Goal: Information Seeking & Learning: Learn about a topic

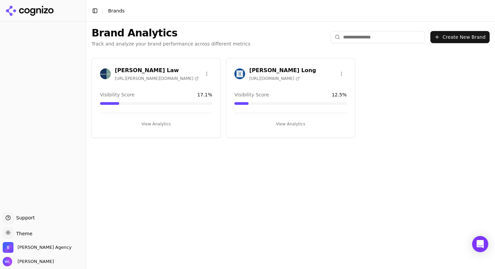
click at [137, 76] on span "[URL][PERSON_NAME][DOMAIN_NAME]" at bounding box center [157, 78] width 84 height 5
click at [148, 129] on div "[PERSON_NAME] Law [URL][PERSON_NAME][DOMAIN_NAME] Visibility Score 17.1 % View …" at bounding box center [156, 98] width 129 height 80
click at [145, 123] on button "View Analytics" at bounding box center [156, 123] width 112 height 11
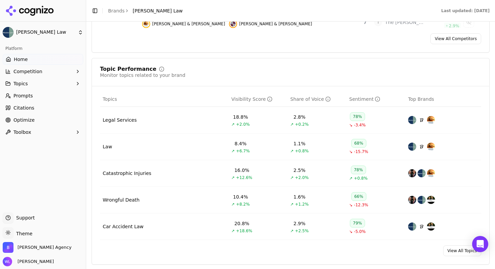
scroll to position [279, 0]
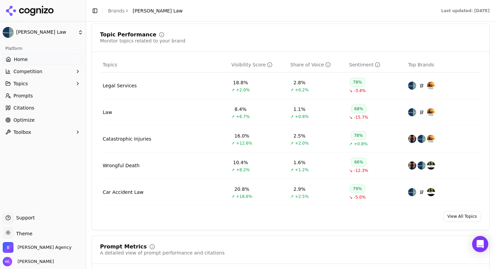
click at [447, 216] on link "View All Topics" at bounding box center [462, 216] width 38 height 11
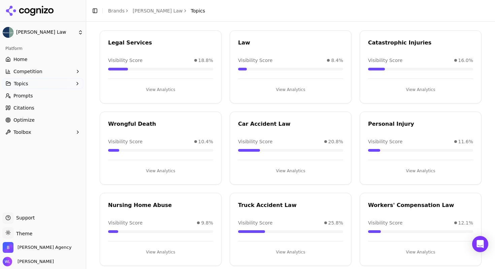
scroll to position [52, 0]
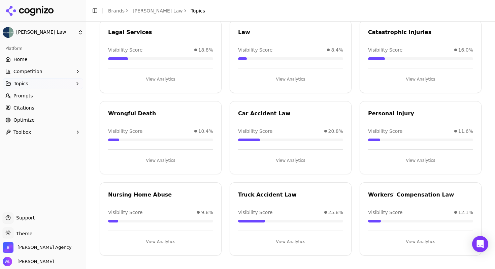
click at [279, 241] on button "View Analytics" at bounding box center [290, 241] width 105 height 11
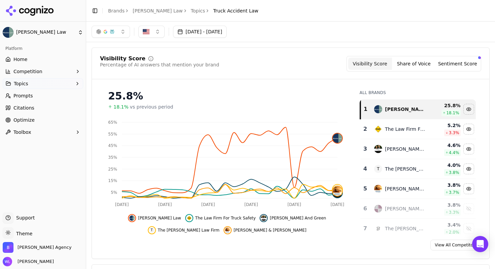
click at [411, 64] on button "Share of Voice" at bounding box center [414, 64] width 44 height 12
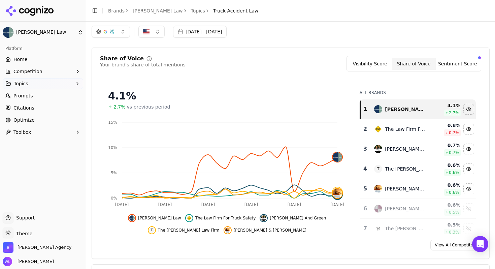
click at [373, 58] on button "Visibility Score" at bounding box center [370, 64] width 44 height 12
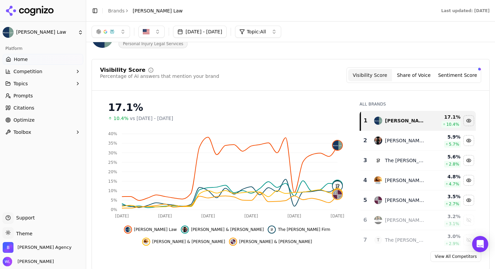
scroll to position [19, 0]
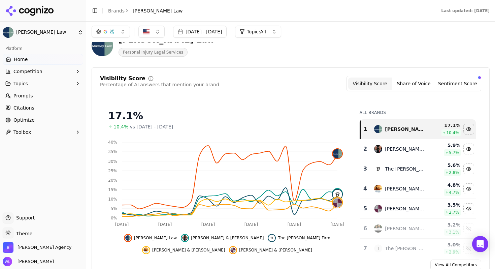
click at [400, 84] on button "Share of Voice" at bounding box center [414, 83] width 44 height 12
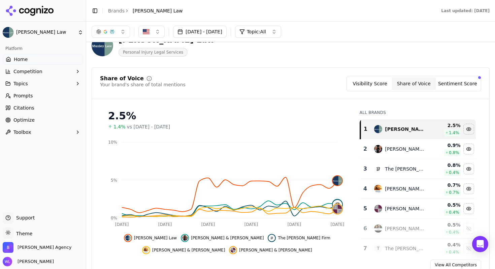
click at [449, 86] on button "Sentiment Score" at bounding box center [457, 83] width 44 height 12
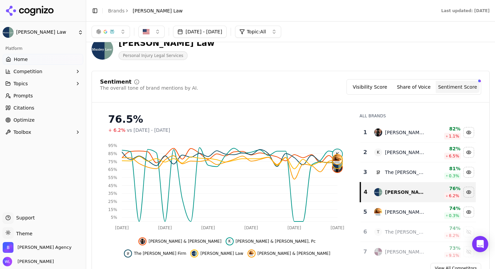
scroll to position [0, 0]
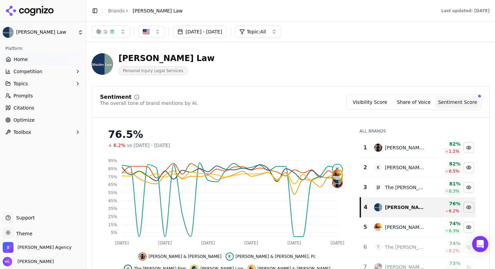
click at [161, 72] on span "Personal Injury Legal Services" at bounding box center [152, 70] width 69 height 9
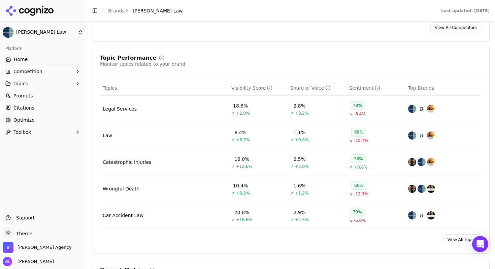
scroll to position [304, 0]
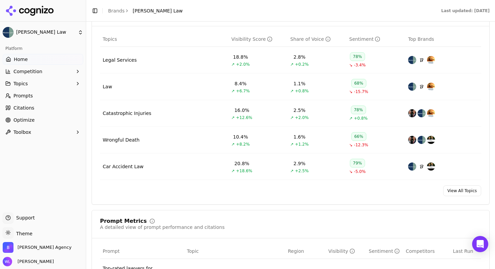
click at [467, 191] on link "View All Topics" at bounding box center [462, 190] width 38 height 11
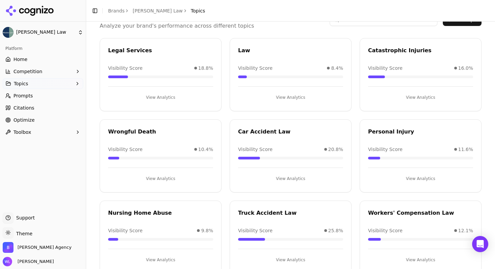
scroll to position [52, 0]
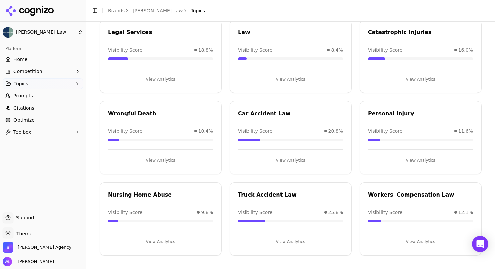
click at [280, 242] on button "View Analytics" at bounding box center [290, 241] width 105 height 11
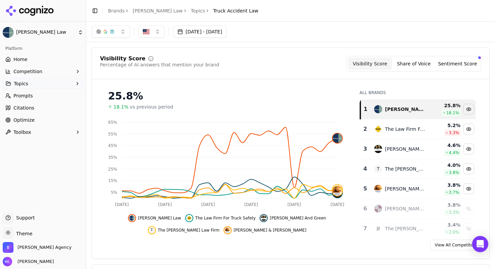
click at [446, 63] on button "Sentiment Score" at bounding box center [457, 64] width 44 height 12
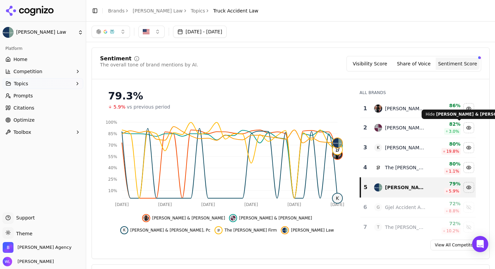
click at [463, 128] on div "Hide fellerman & ciarimboli data" at bounding box center [468, 127] width 10 height 10
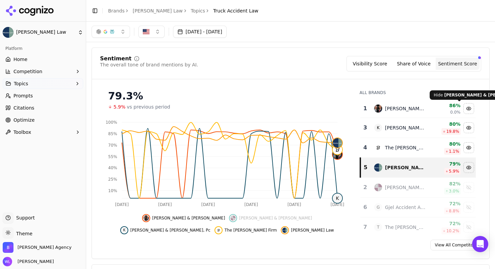
click at [463, 110] on div "Hide kline & specter data" at bounding box center [468, 108] width 10 height 10
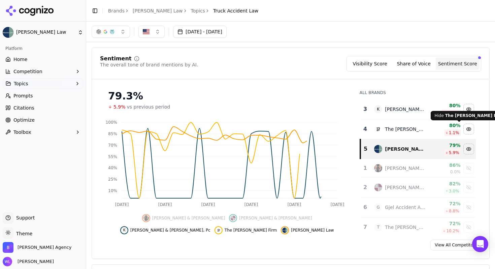
click at [463, 129] on div "Hide the levin firm data" at bounding box center [468, 129] width 10 height 10
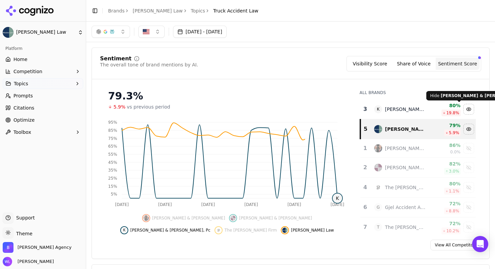
click at [463, 108] on div "Hide kline & specter, pc data" at bounding box center [468, 109] width 10 height 10
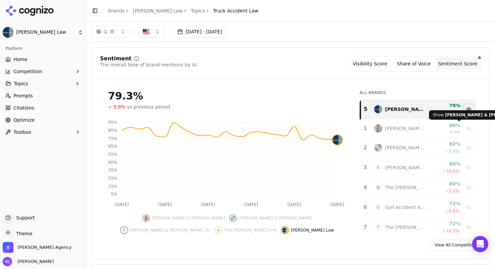
click at [463, 125] on div "Show kline & specter data" at bounding box center [468, 128] width 10 height 10
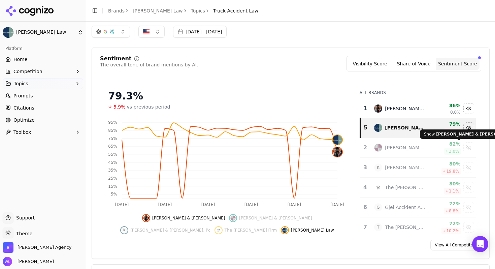
click at [463, 145] on div "Show fellerman & ciarimboli data" at bounding box center [468, 147] width 10 height 10
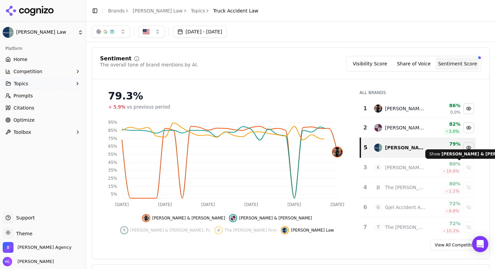
click at [463, 165] on div "Show kline & specter, pc data" at bounding box center [468, 167] width 10 height 10
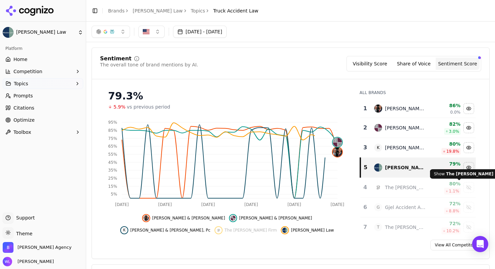
click at [463, 183] on div "Show the levin firm data" at bounding box center [468, 187] width 10 height 10
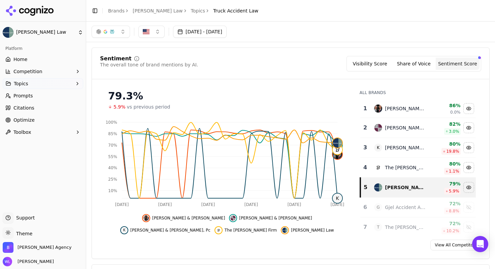
click at [409, 70] on div "Visibility Score Share of Voice Sentiment Score" at bounding box center [413, 63] width 135 height 15
click at [408, 62] on button "Share of Voice" at bounding box center [414, 64] width 44 height 12
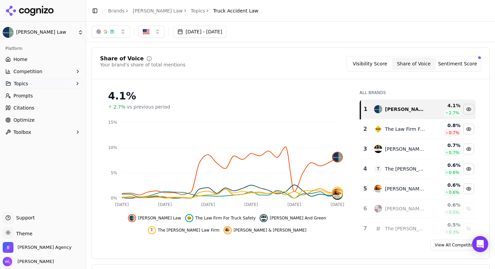
click at [370, 66] on button "Visibility Score" at bounding box center [370, 64] width 44 height 12
